Goal: Task Accomplishment & Management: Manage account settings

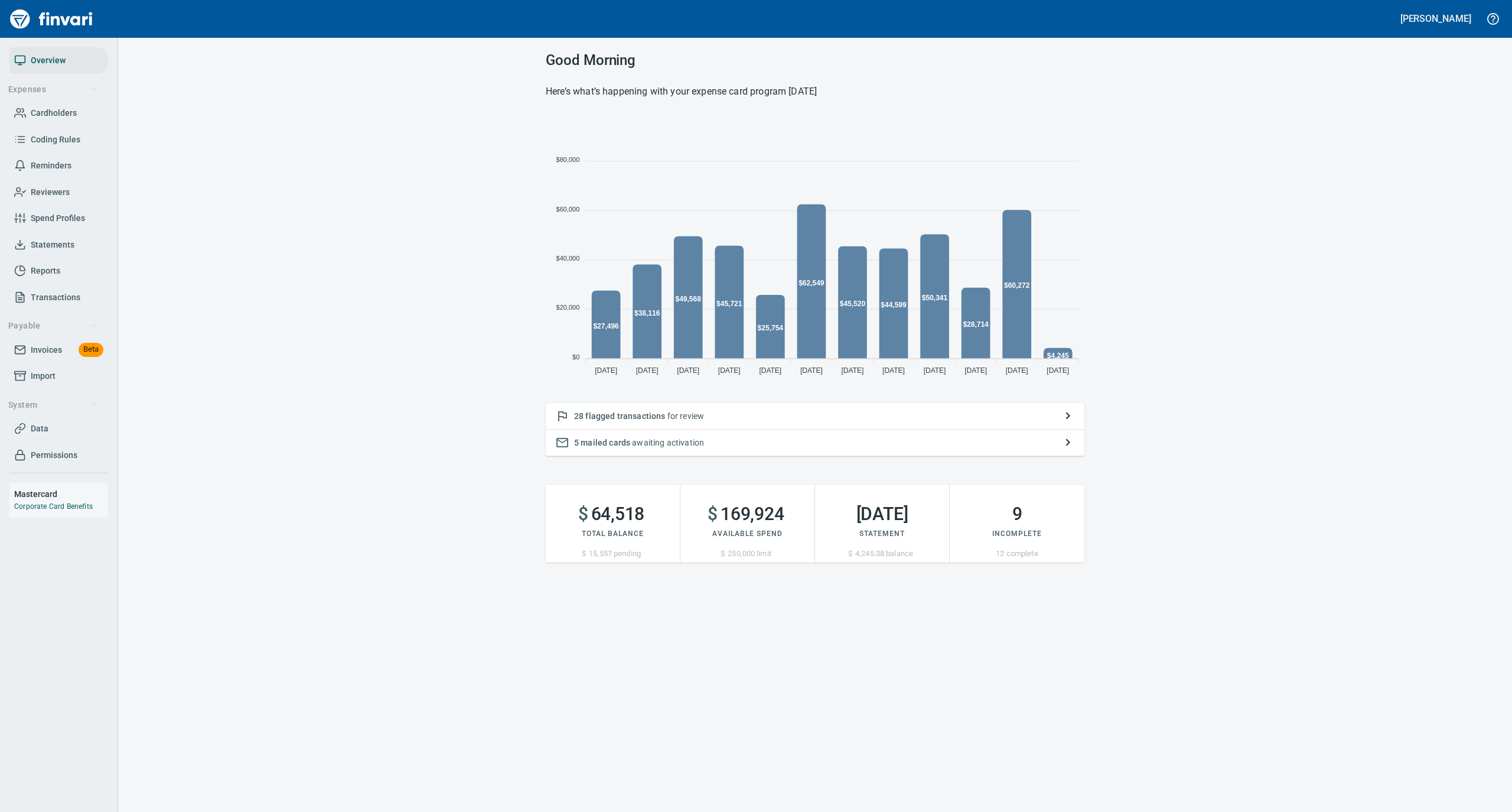
scroll to position [263, 527]
click at [53, 111] on span "Cardholders" at bounding box center [54, 112] width 46 height 15
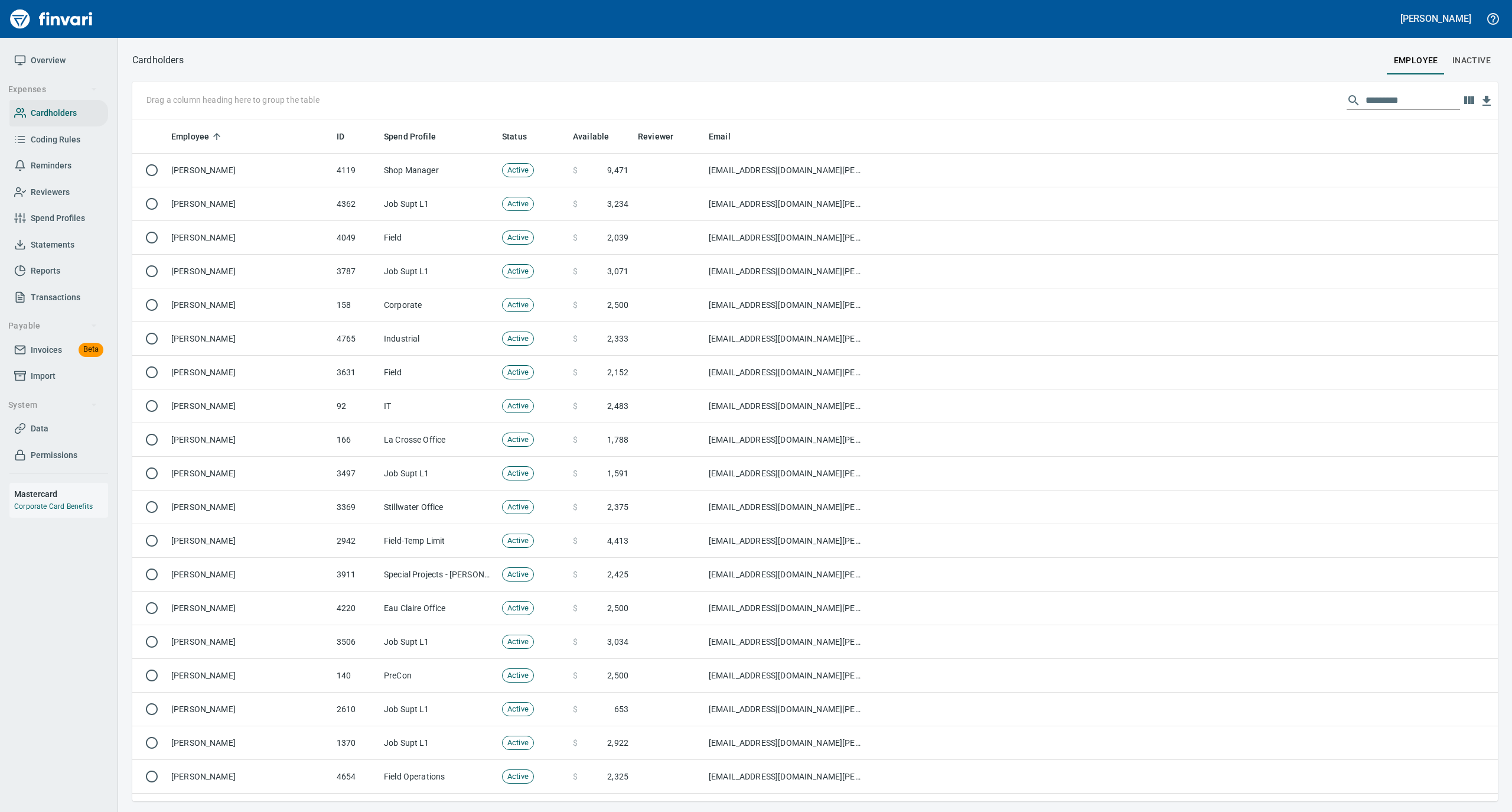
scroll to position [670, 1342]
click at [1394, 97] on input "text" at bounding box center [1413, 100] width 94 height 19
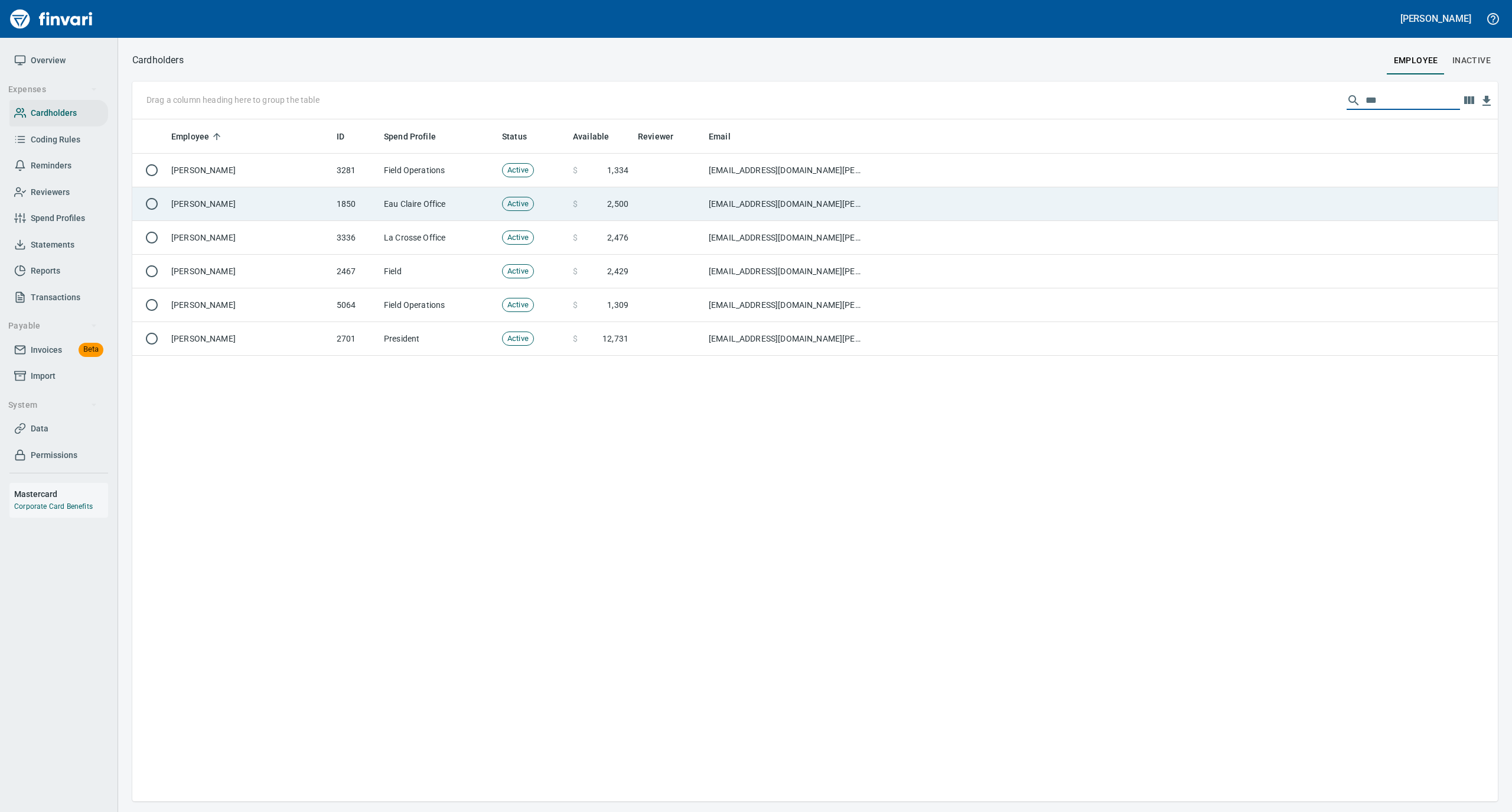
type input "***"
click at [261, 211] on td "[PERSON_NAME]" at bounding box center [249, 205] width 166 height 34
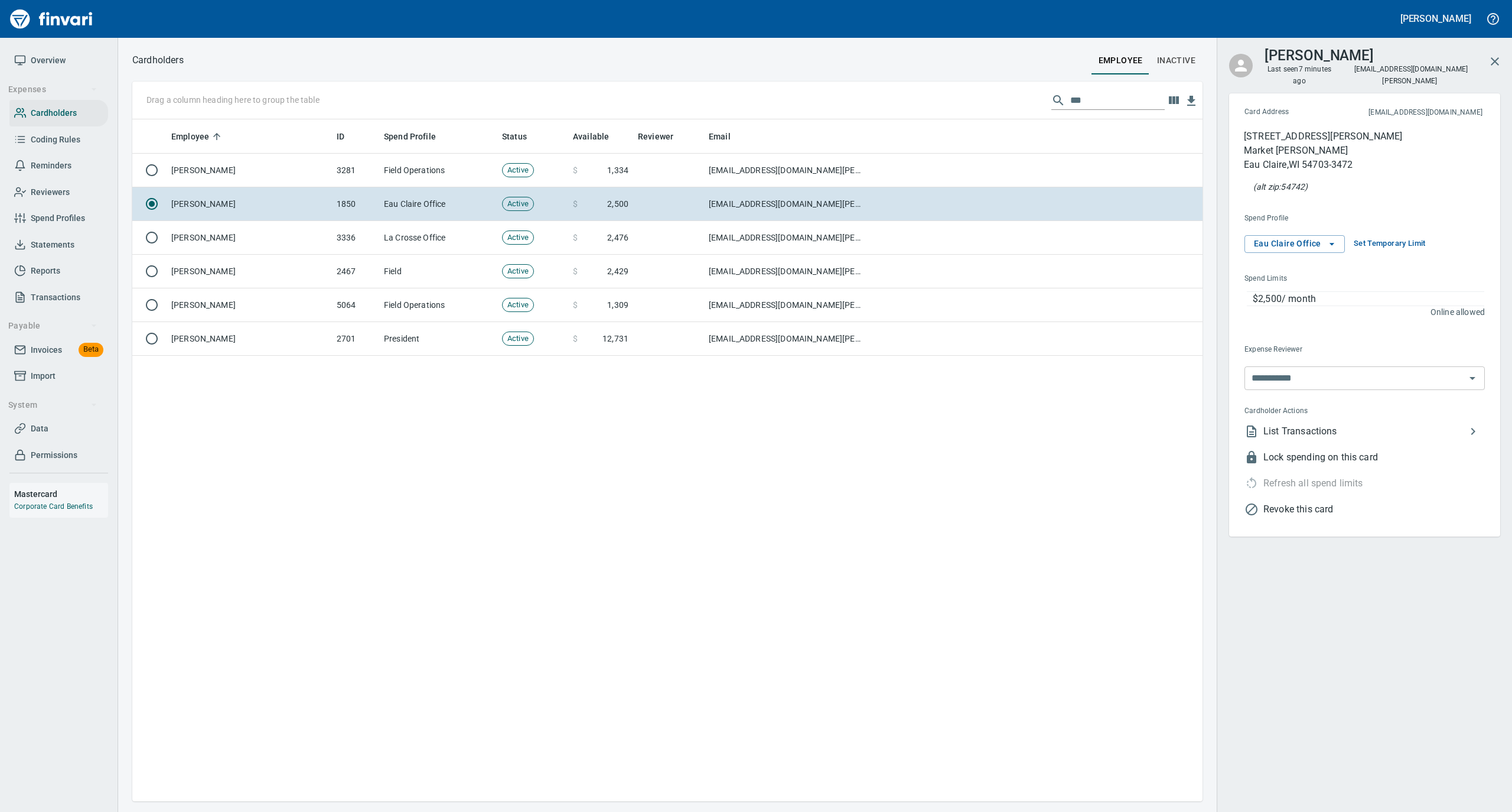
scroll to position [670, 1059]
click at [1395, 237] on span "Set Temporary Limit" at bounding box center [1390, 244] width 73 height 14
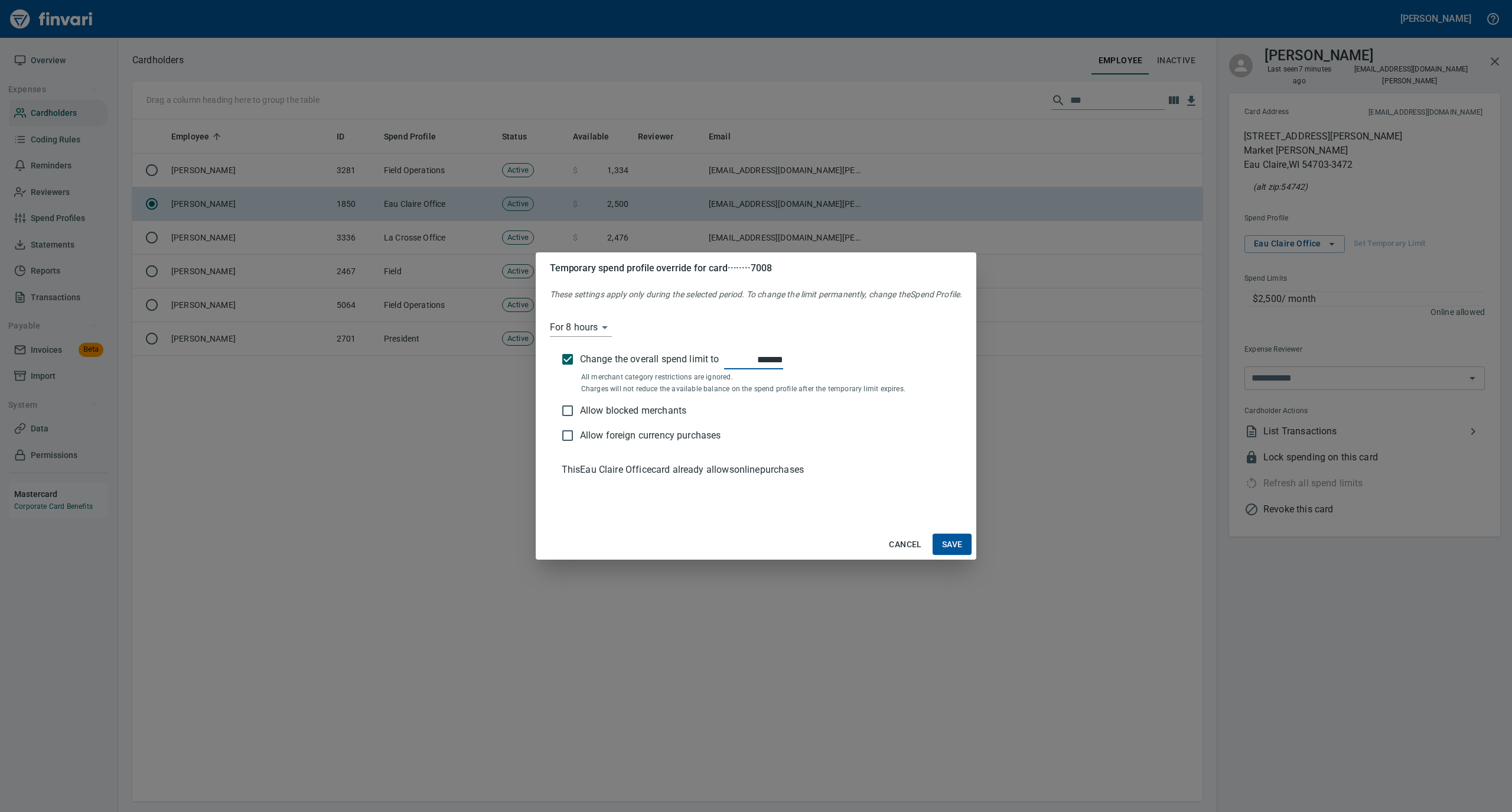
type input "*******"
click at [956, 542] on span "Save" at bounding box center [952, 545] width 21 height 15
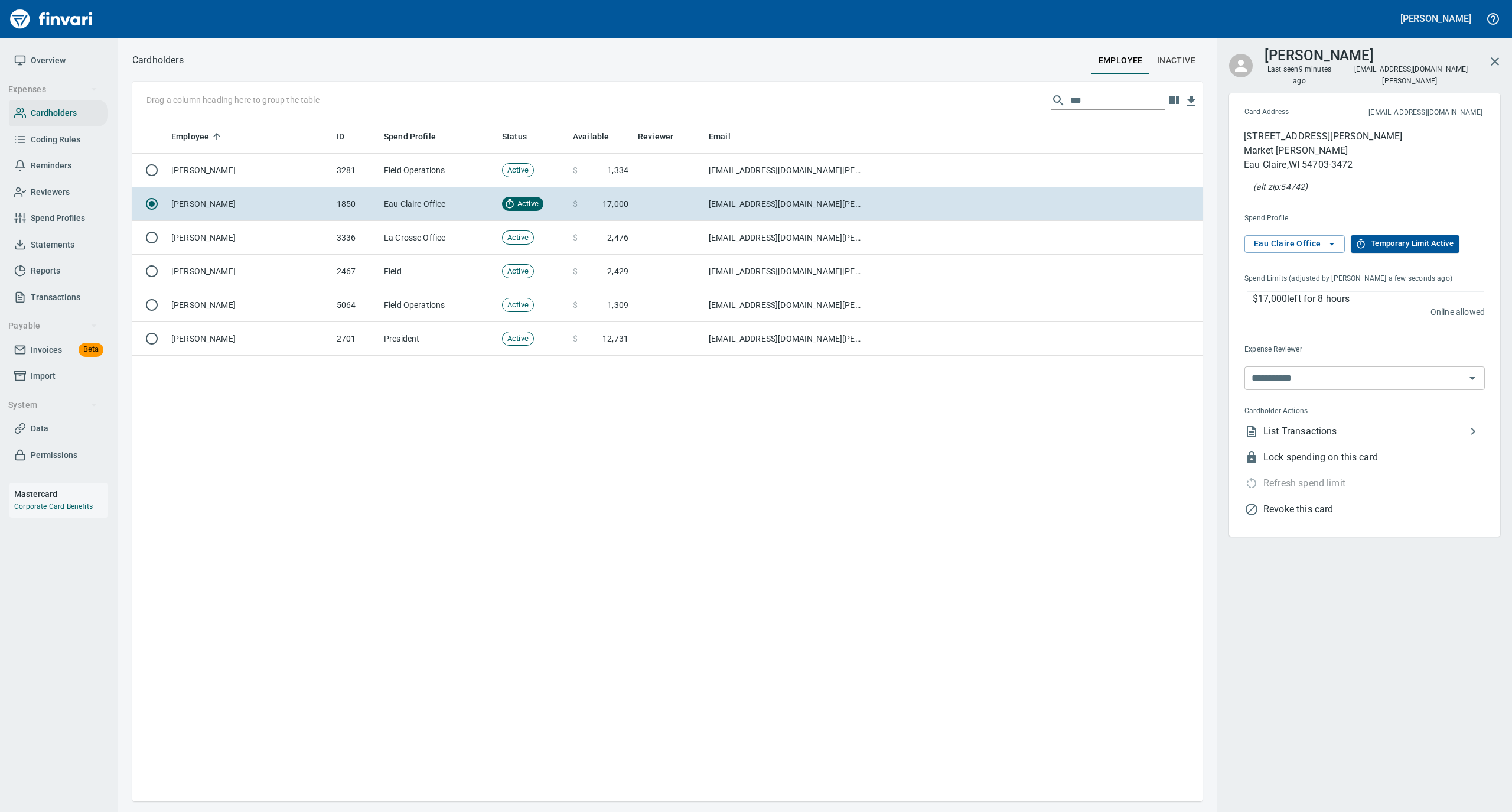
click at [58, 62] on span "Overview" at bounding box center [48, 61] width 35 height 15
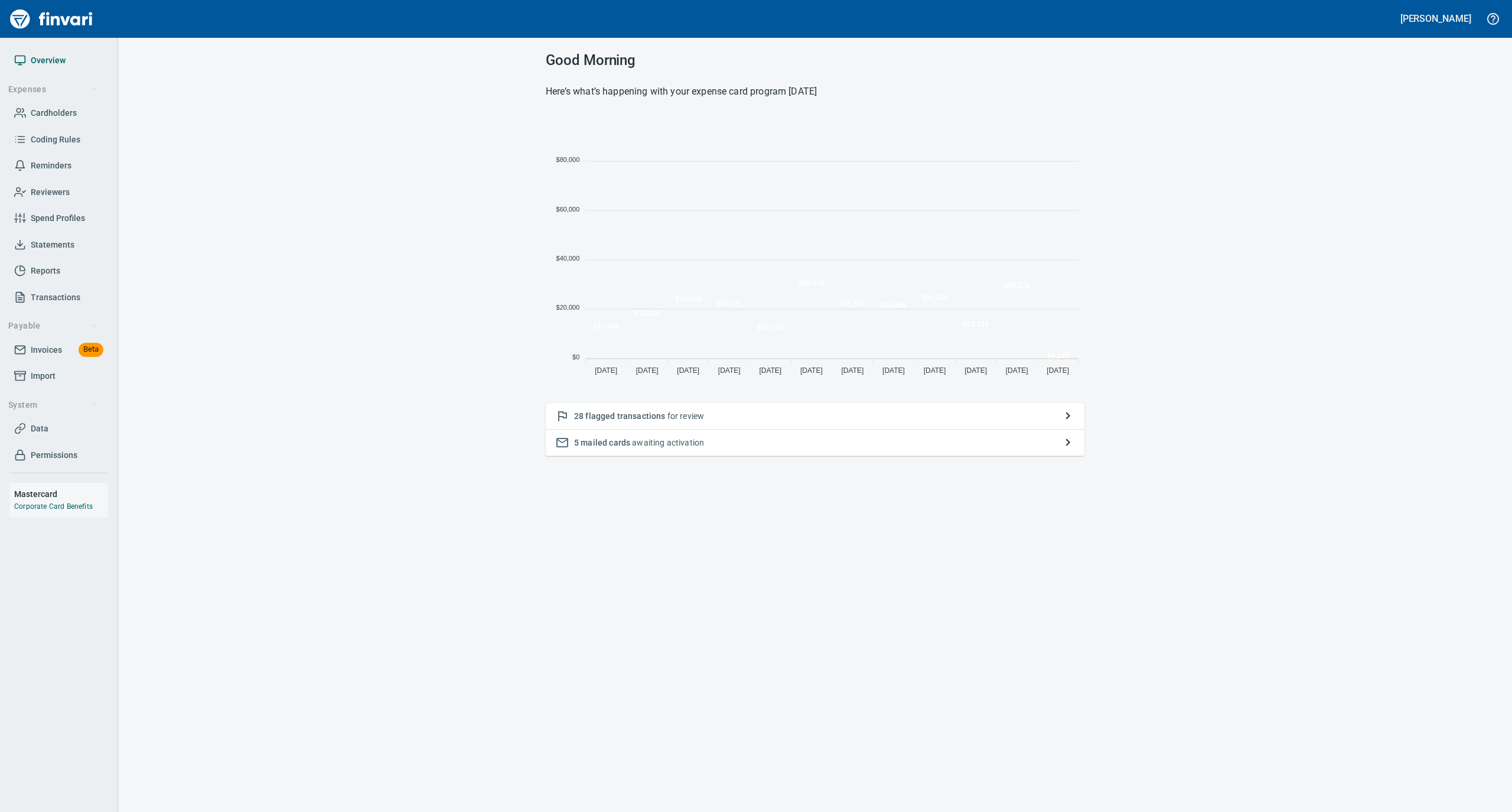
scroll to position [263, 527]
